Goal: Task Accomplishment & Management: Use online tool/utility

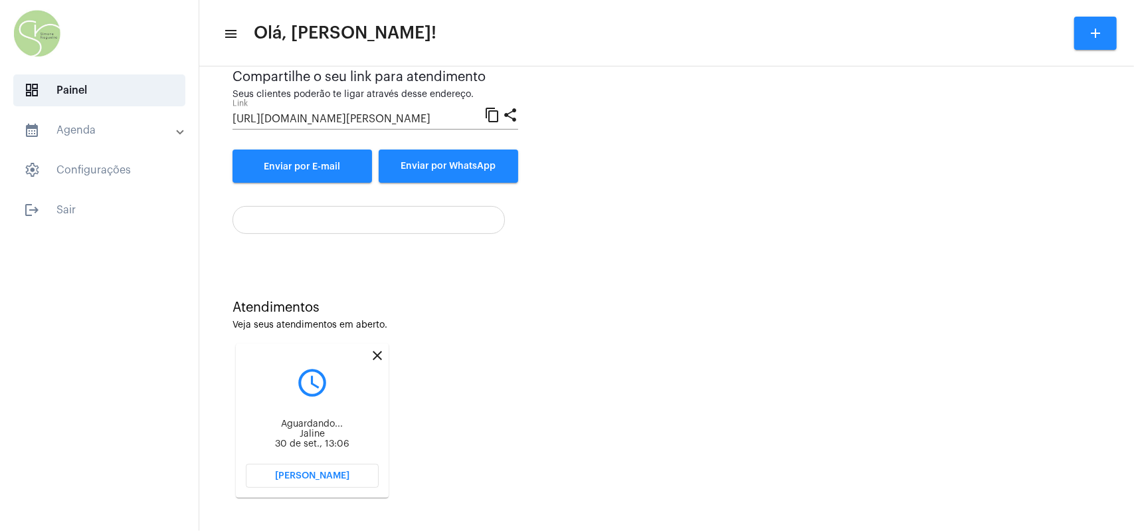
scroll to position [136, 0]
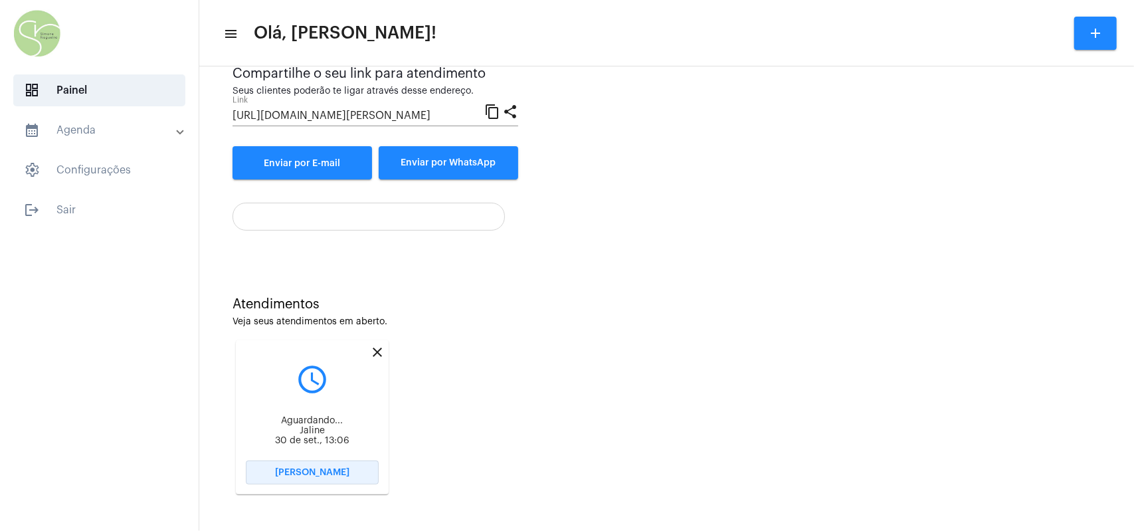
click at [294, 467] on span "[PERSON_NAME]" at bounding box center [312, 472] width 74 height 9
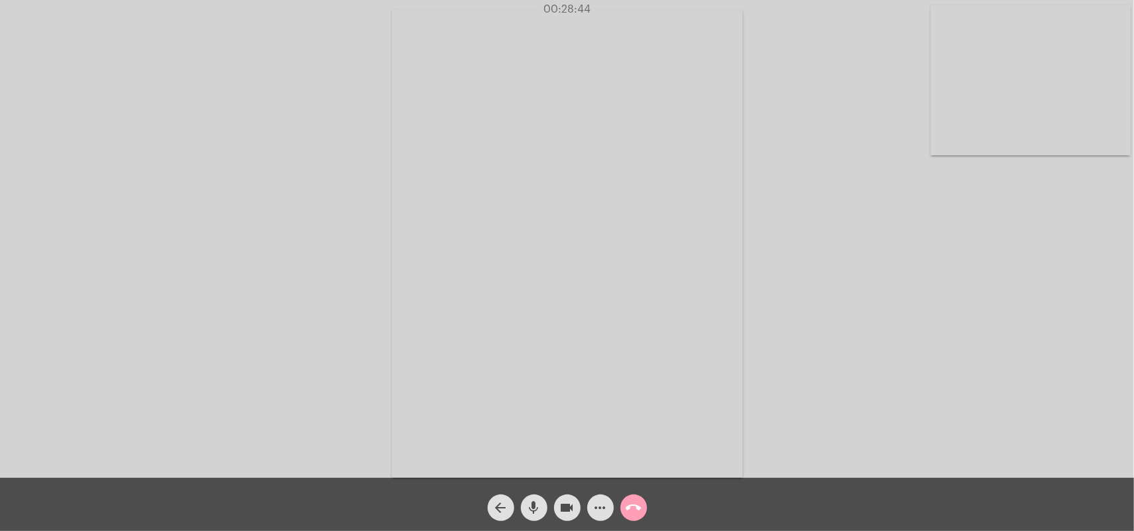
click at [631, 467] on mat-icon "call_end" at bounding box center [634, 508] width 16 height 16
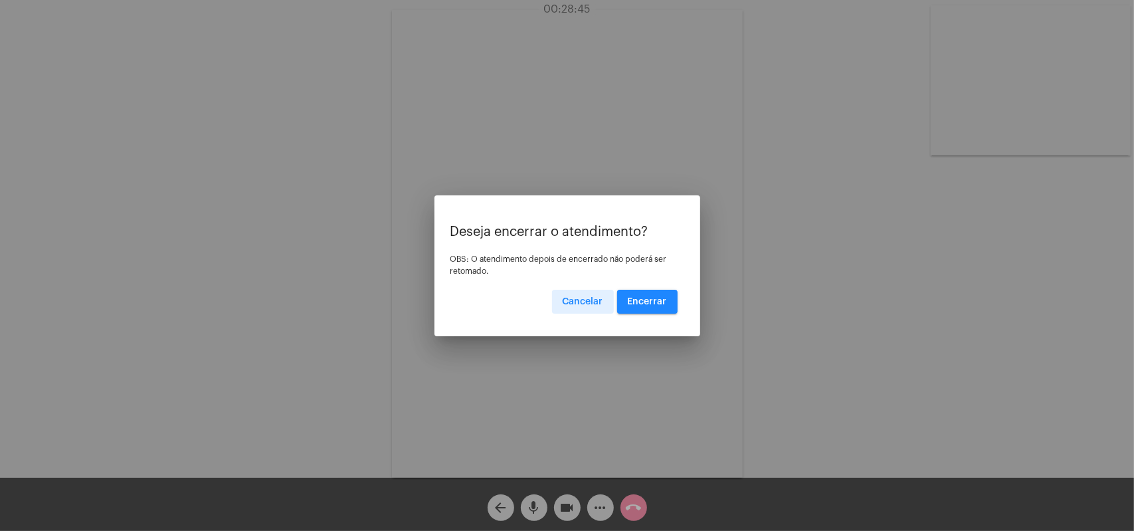
click at [641, 300] on span "Encerrar" at bounding box center [647, 301] width 39 height 9
